Goal: Transaction & Acquisition: Purchase product/service

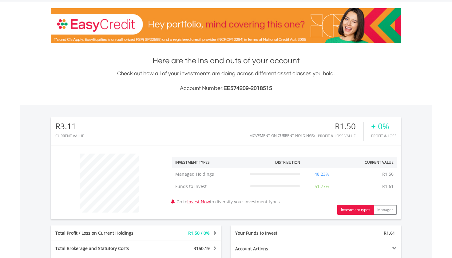
scroll to position [59, 117]
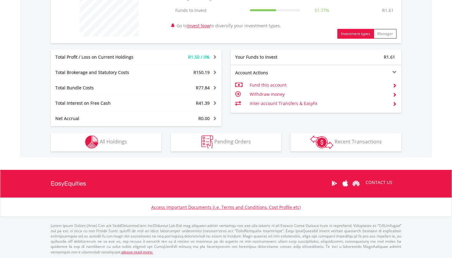
click at [126, 142] on span "All Holdings" at bounding box center [113, 141] width 27 height 7
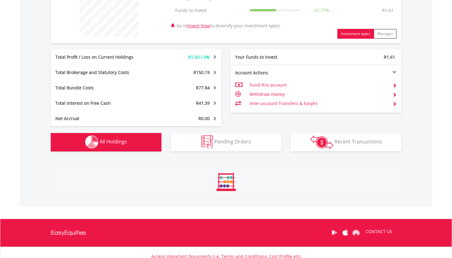
scroll to position [336, 0]
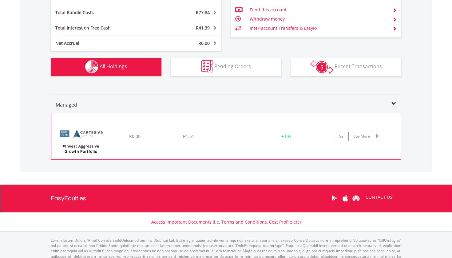
click at [376, 135] on span at bounding box center [376, 136] width 4 height 4
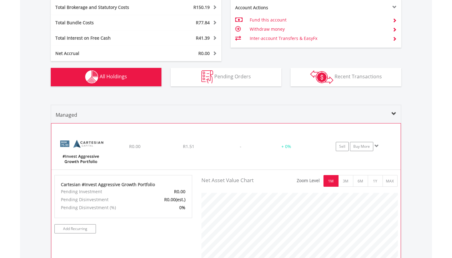
scroll to position [326, 0]
click at [340, 146] on link "Sell" at bounding box center [342, 146] width 13 height 9
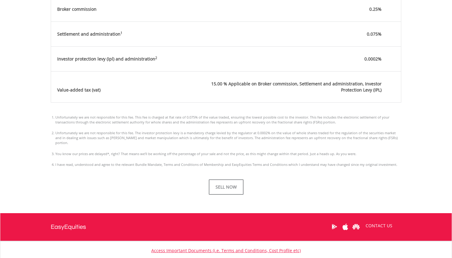
scroll to position [339, 0]
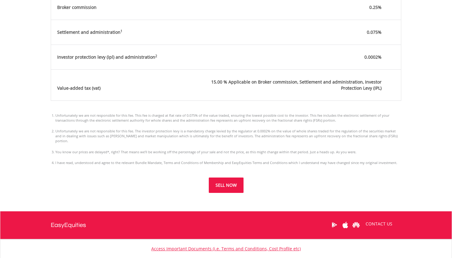
click at [221, 178] on button "SELL NOW" at bounding box center [226, 185] width 35 height 15
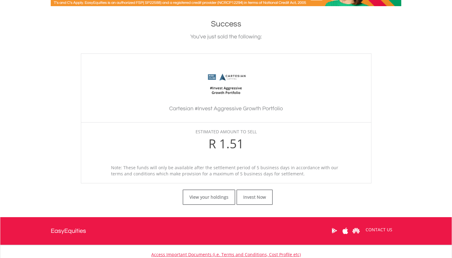
scroll to position [128, 0]
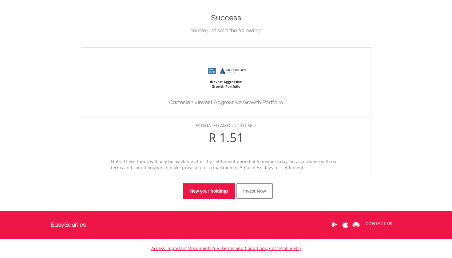
click at [219, 188] on link "View your holdings" at bounding box center [209, 190] width 53 height 15
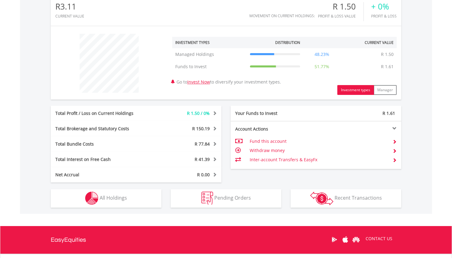
scroll to position [211, 0]
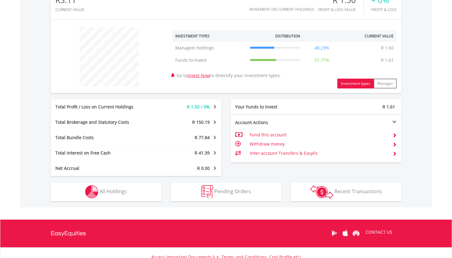
click at [135, 194] on button "Holdings All Holdings" at bounding box center [106, 192] width 111 height 18
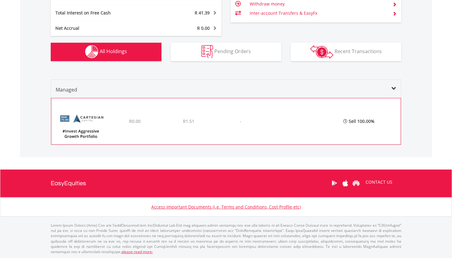
scroll to position [351, 0]
click at [395, 88] on span at bounding box center [393, 89] width 5 height 5
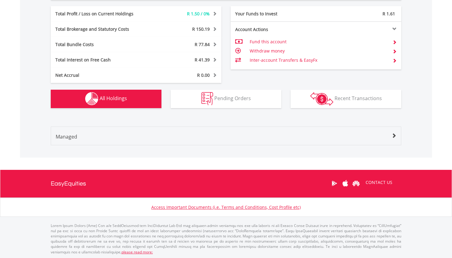
click at [257, 95] on button "Pending Orders Pending Orders" at bounding box center [226, 99] width 111 height 18
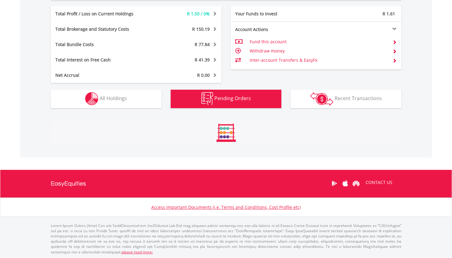
scroll to position [295, 0]
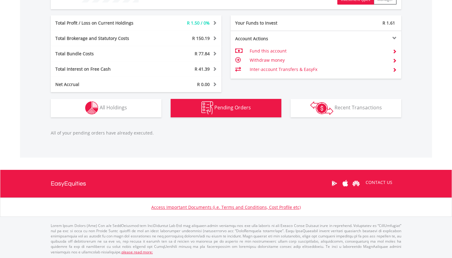
click at [126, 111] on button "Holdings All Holdings" at bounding box center [106, 108] width 111 height 18
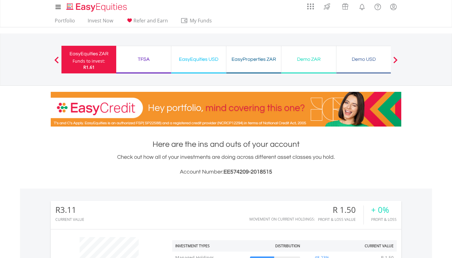
scroll to position [1, 0]
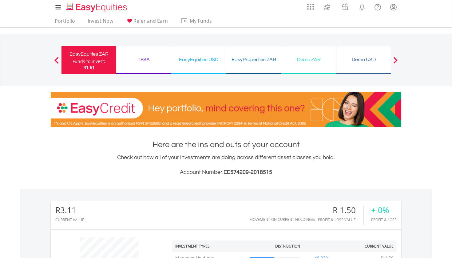
click at [140, 52] on div "TFSA Funds to invest: R1.61" at bounding box center [143, 60] width 55 height 28
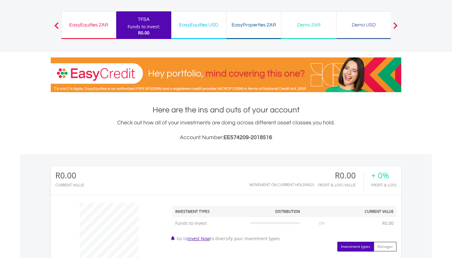
scroll to position [10, 0]
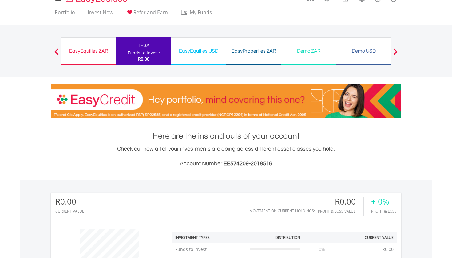
click at [194, 51] on div "EasyEquities USD" at bounding box center [198, 51] width 47 height 9
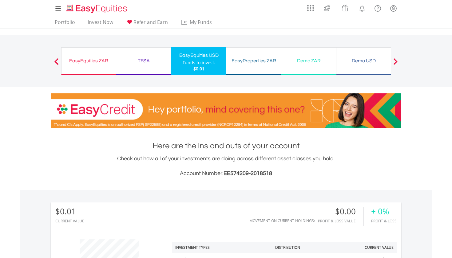
click at [103, 62] on div "EasyEquities ZAR" at bounding box center [88, 61] width 47 height 9
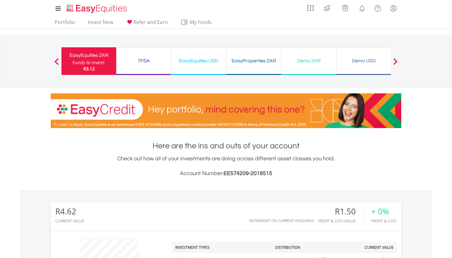
click at [238, 128] on img at bounding box center [226, 110] width 350 height 35
